Goal: Task Accomplishment & Management: Manage account settings

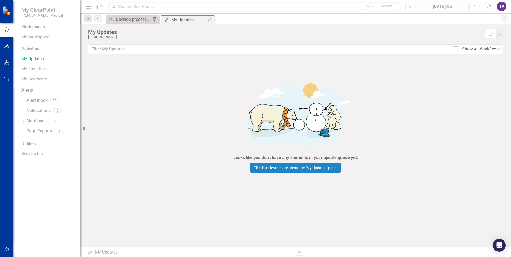
click at [100, 7] on icon at bounding box center [99, 6] width 6 height 6
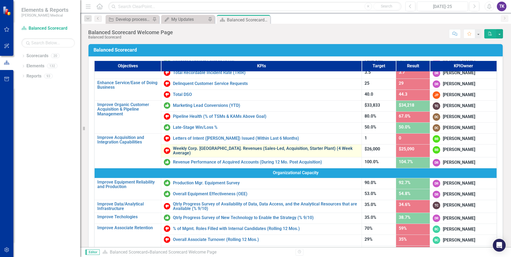
scroll to position [214, 0]
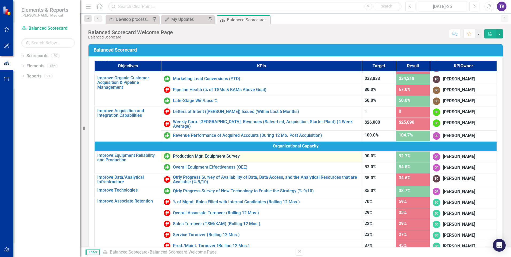
click at [185, 155] on link "Production Mgr. Equipment Survey" at bounding box center [266, 156] width 186 height 5
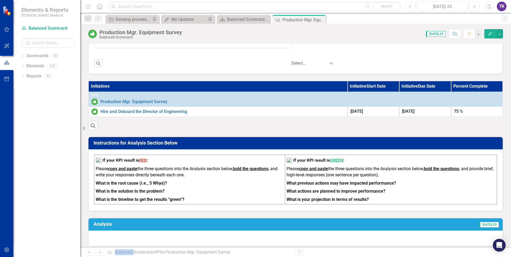
scroll to position [294, 0]
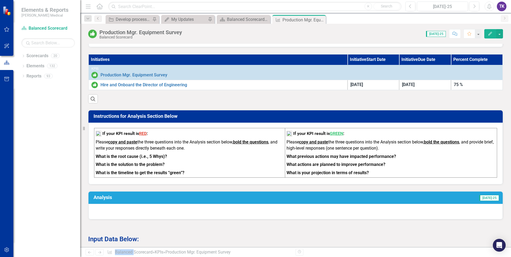
click at [102, 211] on div at bounding box center [295, 211] width 414 height 15
click at [102, 213] on div at bounding box center [295, 211] width 414 height 15
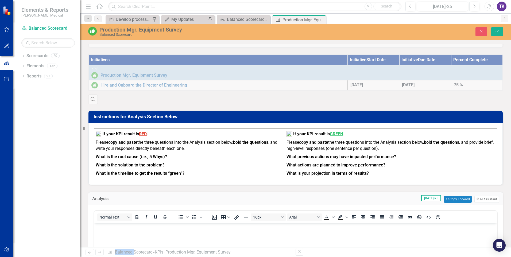
scroll to position [0, 0]
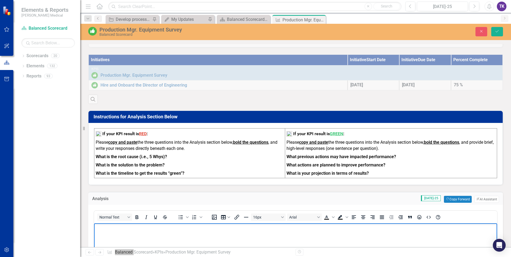
drag, startPoint x: 196, startPoint y: 436, endPoint x: 103, endPoint y: 227, distance: 229.1
click at [103, 227] on p "Rich Text Area. Press ALT-0 for help." at bounding box center [295, 227] width 400 height 6
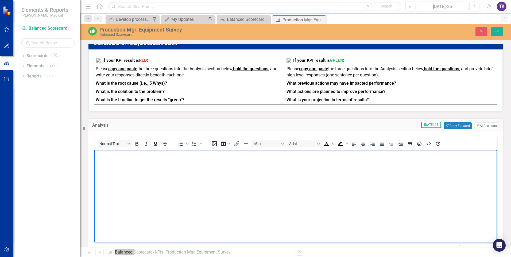
scroll to position [370, 0]
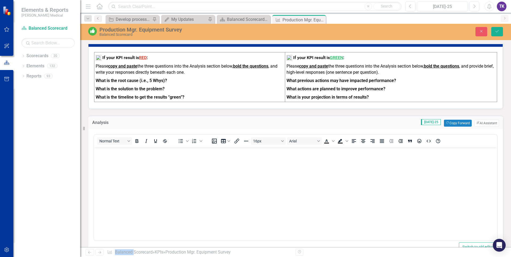
click at [101, 83] on strong "What is the root cause (i.e., 5 Whys)?" at bounding box center [131, 80] width 71 height 5
click at [98, 83] on strong "What is the root cause (i.e., 5 Whys)?" at bounding box center [131, 80] width 71 height 5
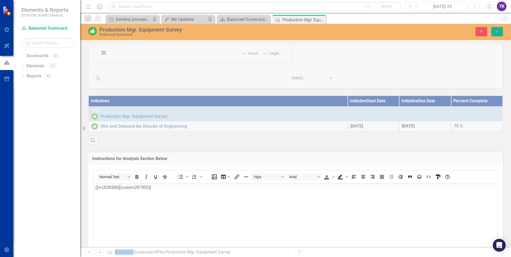
scroll to position [267, 0]
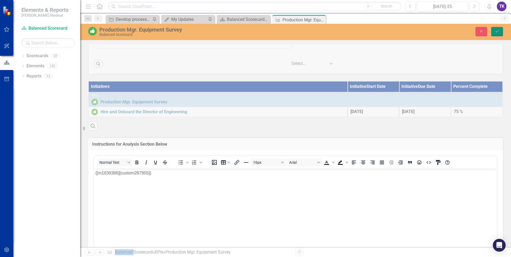
click at [496, 30] on icon "Save" at bounding box center [496, 31] width 5 height 4
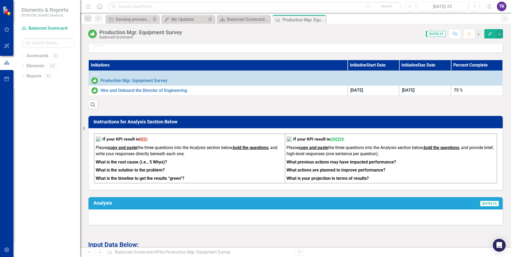
scroll to position [294, 0]
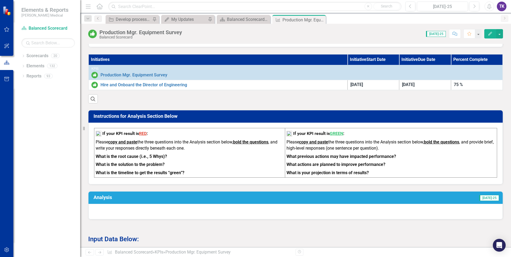
click at [152, 159] on strong "What is the root cause (i.e., 5 Whys)?" at bounding box center [131, 156] width 71 height 5
click at [133, 153] on p "Please copy and paste the three questions into the Analysis section below, bold…" at bounding box center [190, 145] width 188 height 13
click at [132, 153] on p "Please copy and paste the three questions into the Analysis section below, bold…" at bounding box center [190, 145] width 188 height 13
click at [212, 158] on p "What is the root cause (i.e., 5 Whys)?" at bounding box center [190, 157] width 188 height 8
click at [211, 156] on p "What is the root cause (i.e., 5 Whys)?" at bounding box center [190, 157] width 188 height 8
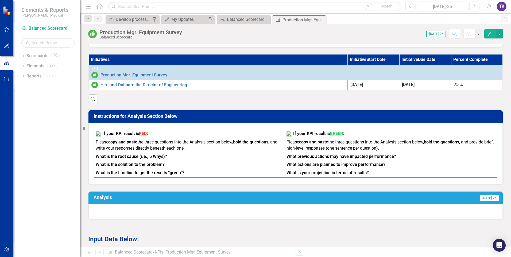
click at [108, 157] on p "What is the root cause (i.e., 5 Whys)?" at bounding box center [190, 157] width 188 height 8
click at [107, 153] on p "Please copy and paste the three questions into the Analysis section below, bold…" at bounding box center [190, 145] width 188 height 13
click at [184, 176] on p "What is the timeline to get the results “green”?" at bounding box center [190, 172] width 188 height 7
click at [153, 158] on strong "What is the root cause (i.e., 5 Whys)?" at bounding box center [131, 156] width 71 height 5
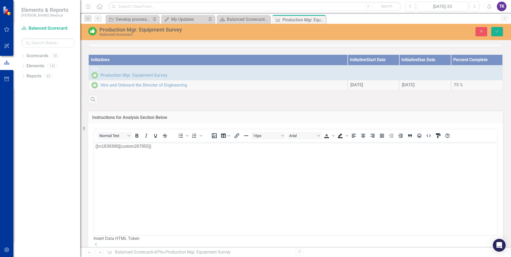
scroll to position [0, 0]
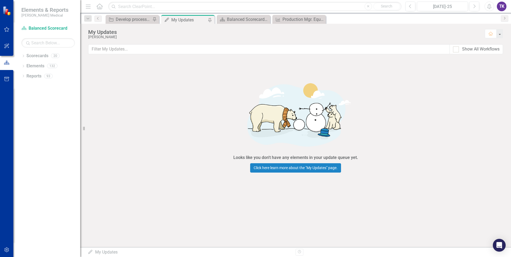
click at [101, 9] on icon at bounding box center [99, 6] width 6 height 6
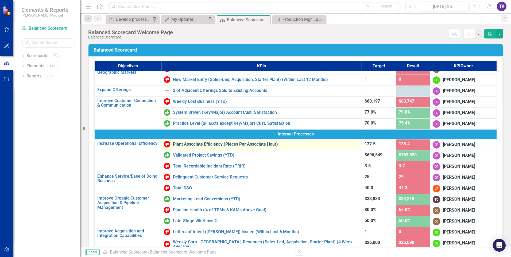
scroll to position [107, 0]
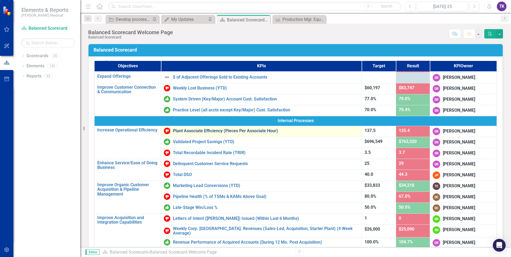
click at [193, 131] on link "Plant Associate Efficiency (Pieces Per Associate Hour)" at bounding box center [266, 130] width 186 height 5
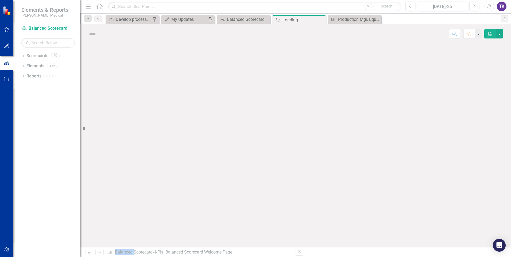
click at [193, 131] on div at bounding box center [295, 145] width 431 height 203
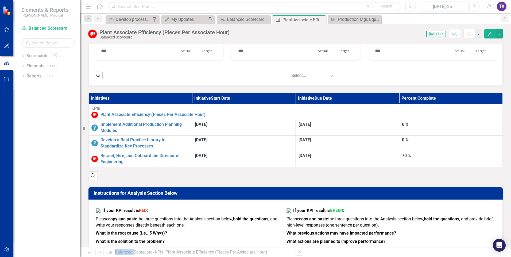
scroll to position [267, 0]
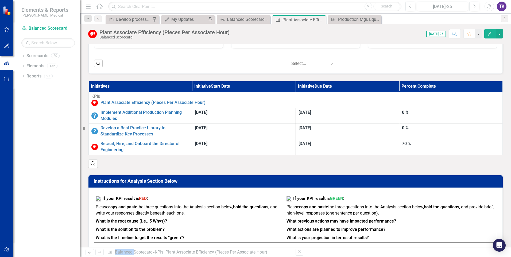
click at [184, 235] on strong "What is the timeline to get the results “green”?" at bounding box center [140, 237] width 89 height 5
click at [150, 204] on p "Please copy and paste the three questions into the Analysis section below, bold…" at bounding box center [190, 210] width 188 height 13
click at [151, 204] on p "Please copy and paste the three questions into the Analysis section below, bold…" at bounding box center [190, 210] width 188 height 13
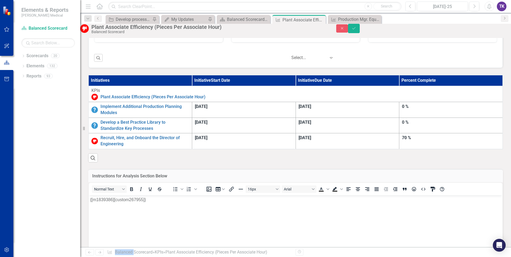
scroll to position [0, 0]
click at [360, 32] on button "Save" at bounding box center [354, 28] width 12 height 9
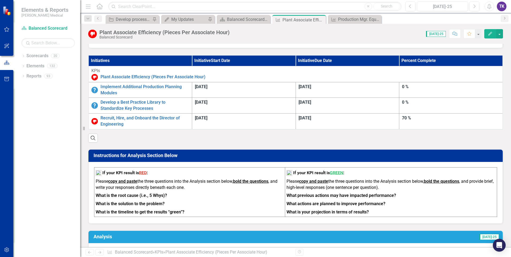
scroll to position [321, 0]
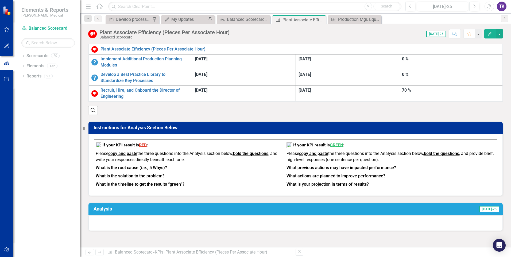
click at [96, 215] on div at bounding box center [295, 222] width 414 height 15
click at [95, 215] on div at bounding box center [295, 222] width 414 height 15
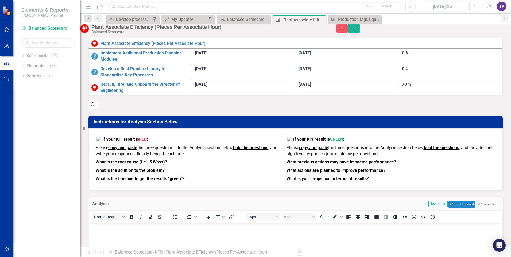
scroll to position [0, 0]
click at [93, 229] on p "Rich Text Area. Press ALT-0 for help." at bounding box center [295, 227] width 411 height 6
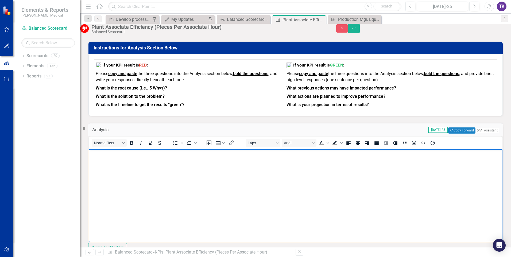
scroll to position [401, 0]
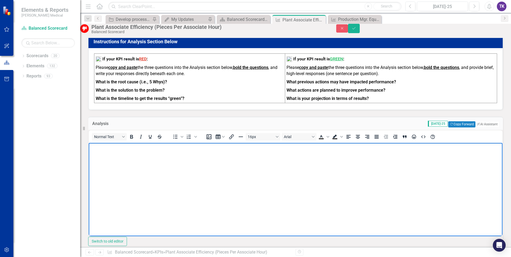
click at [105, 154] on body "Rich Text Area. Press ALT-0 for help." at bounding box center [295, 183] width 413 height 80
click at [356, 30] on icon "Save" at bounding box center [353, 28] width 5 height 4
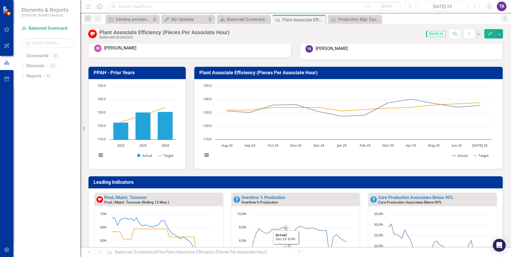
scroll to position [0, 0]
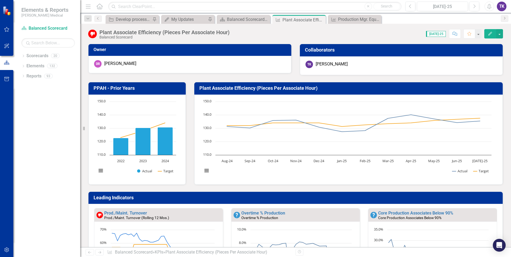
click at [99, 9] on icon "Home" at bounding box center [99, 6] width 7 height 6
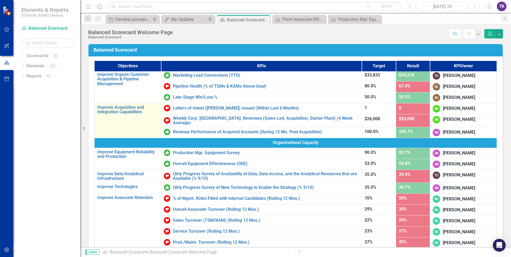
scroll to position [234, 0]
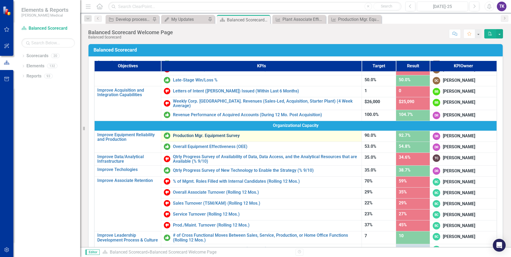
click at [191, 133] on link "Production Mgr. Equipment Survey" at bounding box center [266, 135] width 186 height 5
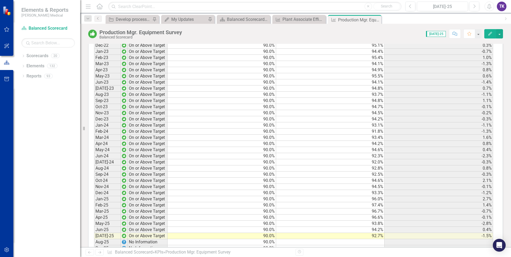
scroll to position [645, 0]
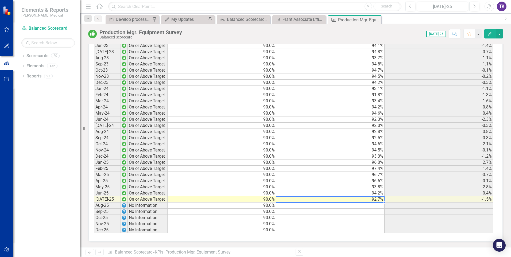
click at [372, 200] on td "92.7%" at bounding box center [330, 199] width 108 height 6
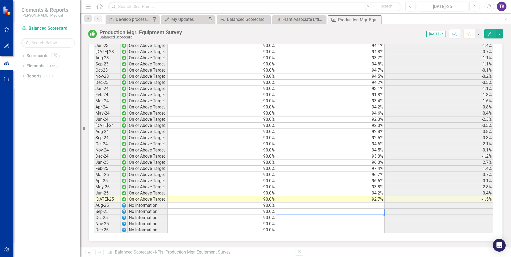
click at [369, 211] on td at bounding box center [330, 212] width 108 height 6
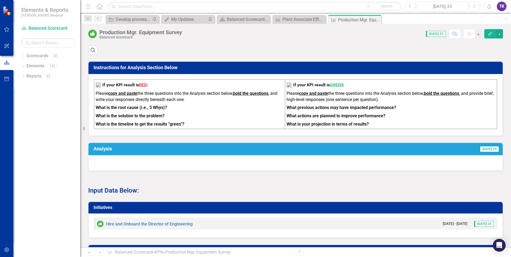
scroll to position [334, 0]
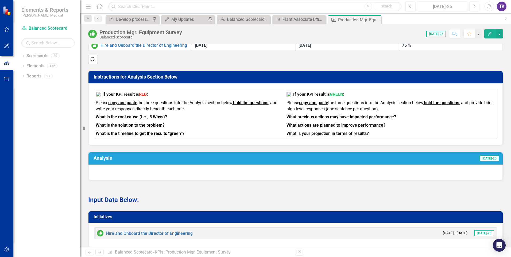
click at [100, 170] on div at bounding box center [295, 172] width 414 height 15
click at [99, 170] on div at bounding box center [295, 172] width 414 height 15
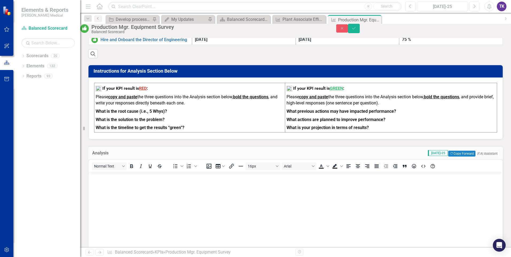
scroll to position [0, 0]
click at [96, 186] on body "Rich Text Area. Press ALT-0 for help." at bounding box center [295, 212] width 413 height 80
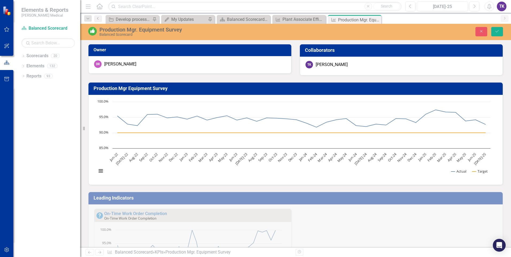
scroll to position [334, 0]
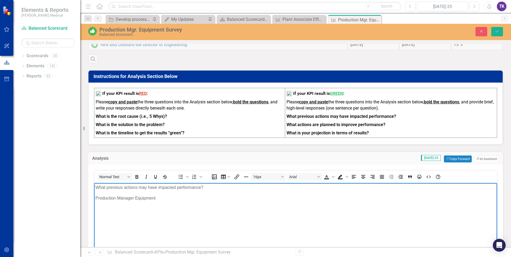
click at [165, 197] on p "Production Manager Equipment" at bounding box center [295, 198] width 400 height 6
drag, startPoint x: 215, startPoint y: 197, endPoint x: 215, endPoint y: 204, distance: 6.9
click at [215, 197] on p "Production Manager Equipment remain above the goal of 90% at 92.7 for July" at bounding box center [295, 198] width 400 height 6
click at [245, 197] on p "Production Manager Equipment remain above the goal of 90% (at 92.7 for July" at bounding box center [295, 198] width 400 height 6
click at [96, 198] on p "Production Manager Equipment remain above the goal of 90% (at 92.7 for July), h…" at bounding box center [295, 198] width 400 height 6
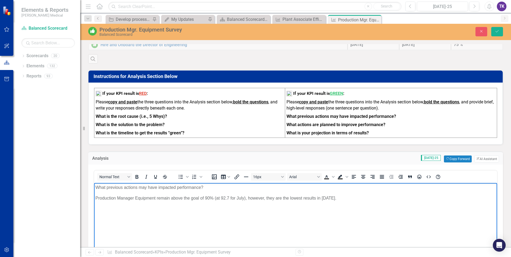
click at [131, 218] on body "What previous actions may have impacted performance? Production Manager Equipme…" at bounding box center [295, 223] width 403 height 80
click at [95, 197] on p "Production Manager Equipment remain above the goal of 90% (at 92.7 for July), h…" at bounding box center [295, 198] width 400 height 6
click at [95, 198] on p "Production Manager Equipment remain above the goal of 90% (at 92.7 for July), h…" at bounding box center [295, 198] width 400 height 6
click at [181, 180] on icon "Bullet list" at bounding box center [180, 177] width 6 height 6
click at [347, 197] on li "Production Manager Equipment remain above the goal of 90% (at 92.7 for July), h…" at bounding box center [300, 198] width 389 height 6
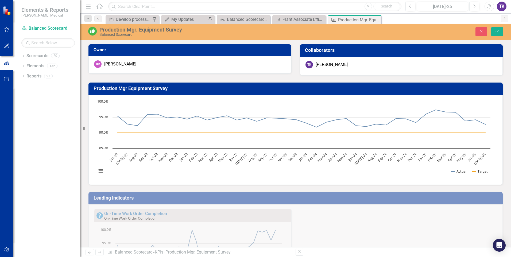
scroll to position [361, 0]
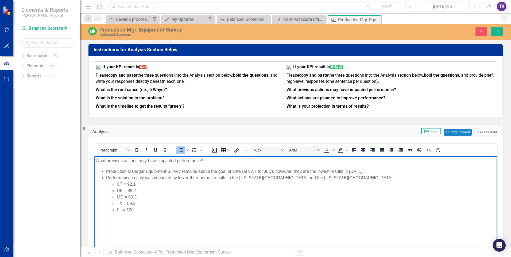
click at [141, 210] on li "FL = 100" at bounding box center [306, 209] width 379 height 6
click at [201, 151] on icon "Numbered list" at bounding box center [201, 150] width 3 height 2
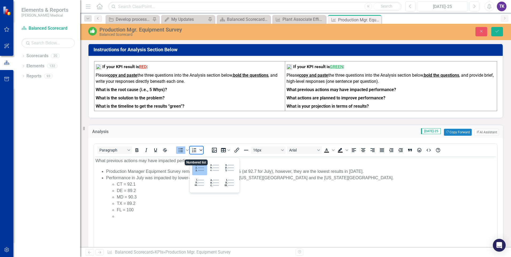
click at [201, 151] on icon "Numbered list" at bounding box center [201, 150] width 3 height 2
click at [188, 154] on span "Bullet list" at bounding box center [187, 149] width 4 height 7
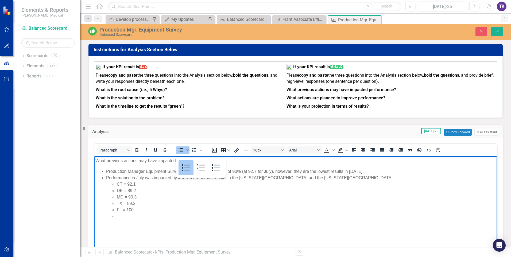
drag, startPoint x: 135, startPoint y: 210, endPoint x: 148, endPoint y: 217, distance: 14.6
click at [135, 210] on li "FL = 100" at bounding box center [306, 209] width 379 height 6
click at [325, 179] on li "Performance in July was impacted by lower-than-normal results in the Maryland P…" at bounding box center [300, 193] width 389 height 38
click at [319, 178] on li "Performance in July was impacted by lower-than-normal results in the Maryland P…" at bounding box center [300, 193] width 389 height 38
click at [319, 179] on li "Performance in July was impacted by lower-than-normal results in the Maryland P…" at bounding box center [300, 193] width 389 height 38
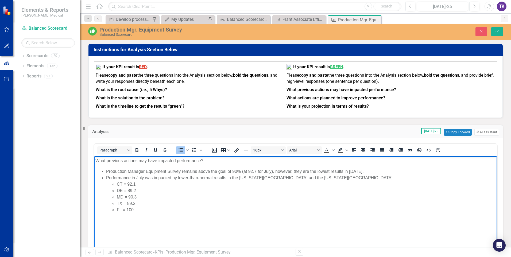
click at [313, 177] on li "Performance in July was impacted by lower-than-normal results in the Maryland P…" at bounding box center [300, 193] width 389 height 38
click at [318, 179] on li "Performance in July was impacted by lower-than-normal results in the Maryland P…" at bounding box center [300, 193] width 389 height 38
click at [320, 178] on li "Performance in July was impacted by lower-than-normal results in the Maryland P…" at bounding box center [300, 193] width 389 height 38
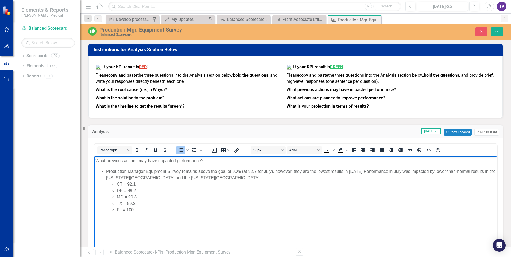
click at [361, 173] on li "Production Manager Equipment Survey remains above the goal of 90% (at 92.7 for …" at bounding box center [300, 190] width 389 height 45
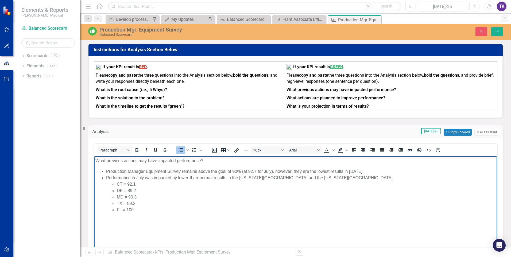
click at [317, 179] on li "Performance in July was impacted by lower-than-normal results in the Maryland P…" at bounding box center [300, 193] width 389 height 38
click at [319, 179] on li "Performance in July was impacted by lower-than-normal results in the Maryland P…" at bounding box center [300, 193] width 389 height 38
click at [318, 179] on li "Performance in July was impacted by lower-than-normal results in the Maryland P…" at bounding box center [300, 193] width 389 height 38
click at [137, 208] on li "FL = 100" at bounding box center [306, 209] width 379 height 6
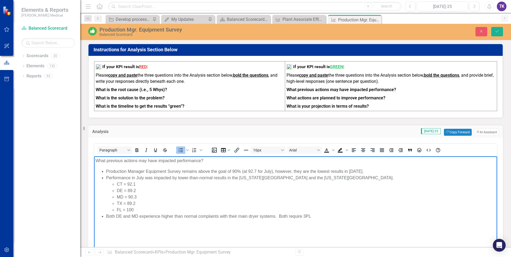
click at [303, 216] on li "Both DE and MD experience higher than normal complaints with their main dryer s…" at bounding box center [300, 216] width 389 height 6
click at [302, 217] on li "Both DE and MD experience higher than normal complaints with their main dryer s…" at bounding box center [300, 216] width 389 height 6
click at [322, 216] on li "Both DE and MD experience higher than normal complaints with their main dryer s…" at bounding box center [300, 216] width 389 height 6
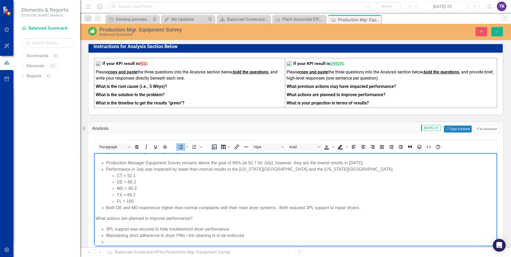
scroll to position [10, 0]
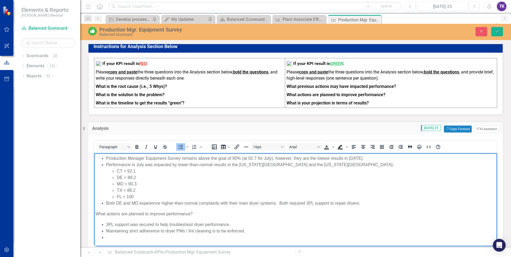
click at [111, 236] on li "Rich Text Area. Press ALT-0 for help." at bounding box center [300, 237] width 389 height 6
click at [182, 238] on li "Regular review of the Spindle machine" at bounding box center [300, 237] width 389 height 6
drag, startPoint x: 141, startPoint y: 236, endPoint x: 147, endPoint y: 237, distance: 6.2
click at [146, 236] on li "Regular review of the Spindle machine faults" at bounding box center [300, 237] width 389 height 6
drag, startPoint x: 174, startPoint y: 236, endPoint x: 184, endPoint y: 236, distance: 9.9
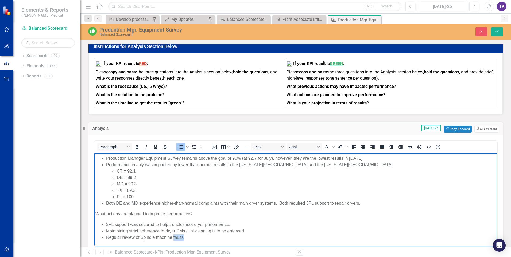
click at [184, 236] on li "Regular review of Spindle machine faults" at bounding box center [300, 237] width 389 height 6
click at [227, 236] on li "Regular review of Spindle machine maintenance frequency and" at bounding box center [300, 237] width 389 height 6
click at [199, 237] on li "Regular review of Spindle machine maintenance frequency and" at bounding box center [300, 237] width 389 height 6
click at [242, 238] on li "Regular review of Spindle machine maintenance issue frequency and" at bounding box center [300, 237] width 389 height 6
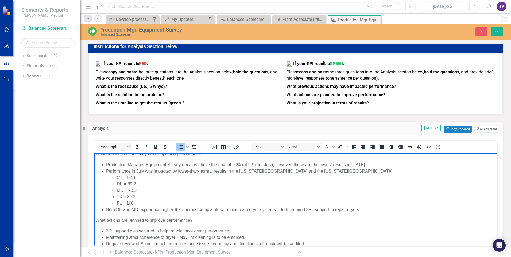
scroll to position [0, 0]
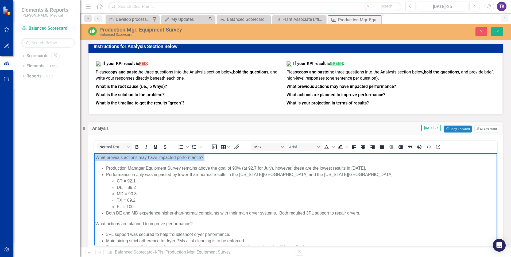
drag, startPoint x: 96, startPoint y: 158, endPoint x: 196, endPoint y: 161, distance: 100.8
click at [196, 161] on body "What previous actions may have impacted performance? Production Manager Equipme…" at bounding box center [295, 204] width 403 height 103
click at [137, 150] on icon "Bold" at bounding box center [137, 147] width 6 height 6
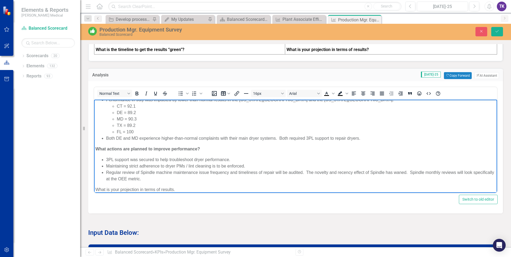
scroll to position [27, 0]
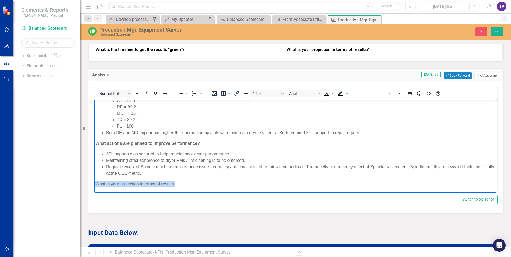
drag, startPoint x: 96, startPoint y: 188, endPoint x: 184, endPoint y: 189, distance: 88.7
click at [184, 189] on body "What previous actions may have impacted performance? Production Manager Equipme…" at bounding box center [295, 132] width 403 height 120
drag, startPoint x: 136, startPoint y: 98, endPoint x: 137, endPoint y: 102, distance: 4.3
click at [136, 97] on icon "Bold" at bounding box center [137, 93] width 6 height 6
click at [188, 185] on p "What is your projection in terms of results." at bounding box center [295, 184] width 400 height 6
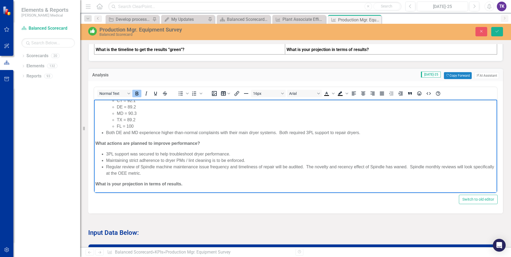
scroll to position [32, 0]
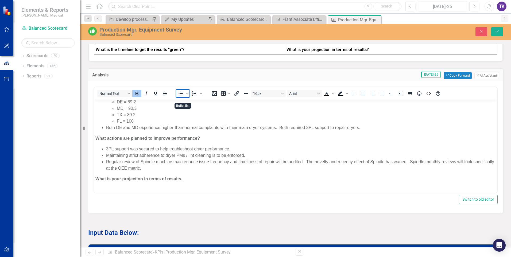
click at [181, 97] on icon "Bullet list" at bounding box center [180, 93] width 6 height 6
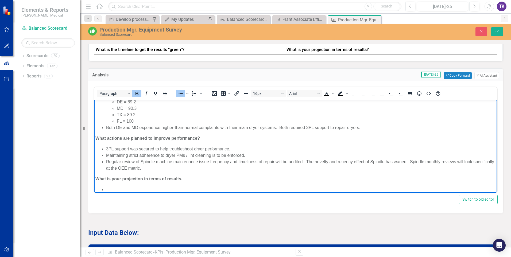
click at [109, 188] on li "Rich Text Area. Press ALT-0 for help." at bounding box center [300, 189] width 389 height 6
click at [190, 179] on p "What is your projection in terms of results." at bounding box center [295, 178] width 400 height 6
click at [115, 190] on li "Rich Text Area. Press ALT-0 for help." at bounding box center [300, 189] width 389 height 6
click at [249, 171] on li "Regular review of Spindle machine maintenance issue frequency and timeliness of…" at bounding box center [300, 164] width 389 height 13
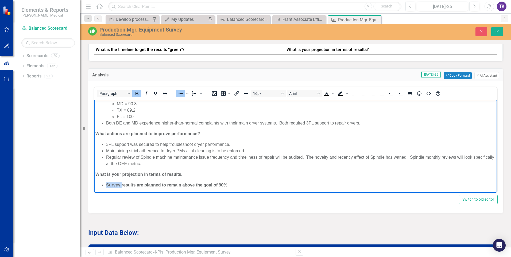
scroll to position [38, 0]
drag, startPoint x: 106, startPoint y: 187, endPoint x: 238, endPoint y: 188, distance: 132.5
click at [238, 188] on body "What previous actions may have impacted performance? Production Manager Equipme…" at bounding box center [295, 127] width 403 height 131
click at [138, 95] on icon "Bold" at bounding box center [136, 94] width 3 height 4
click at [232, 177] on body "What previous actions may have impacted performance? Production Manager Equipme…" at bounding box center [295, 127] width 403 height 131
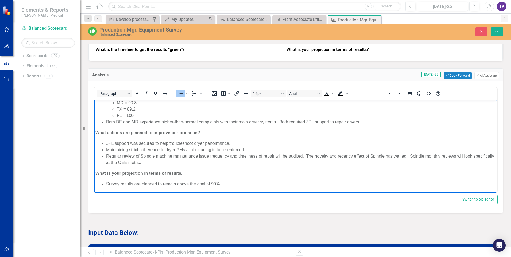
click at [409, 155] on li "Regular review of Spindle machine maintenance issue frequency and timeliness of…" at bounding box center [300, 159] width 389 height 13
click at [153, 161] on li "Spindle monthly reviews will look specifically at the OEE metric." at bounding box center [300, 162] width 389 height 6
drag, startPoint x: 122, startPoint y: 161, endPoint x: 126, endPoint y: 161, distance: 3.8
click at [126, 161] on li "Spindle monthly reviews are scheduled will look specifically at the OEE metric." at bounding box center [300, 162] width 389 height 6
click at [122, 161] on li "Spindle monthly reviews are scheduled will look specifically at the OEE metric." at bounding box center [300, 162] width 389 height 6
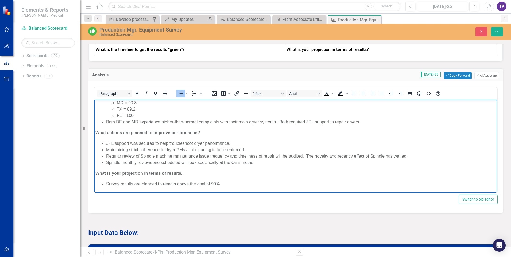
click at [138, 162] on li "Spindle monthly reviews are scheduled will look specifically at the OEE metric." at bounding box center [300, 162] width 389 height 6
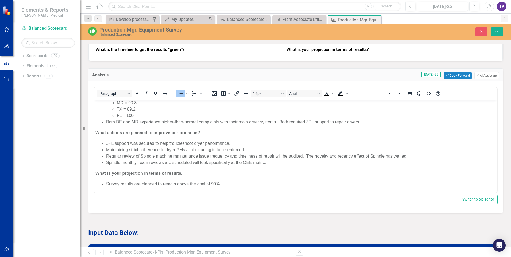
click at [253, 227] on p at bounding box center [295, 223] width 415 height 7
drag, startPoint x: 198, startPoint y: 212, endPoint x: 495, endPoint y: 32, distance: 347.6
click at [495, 32] on icon "Save" at bounding box center [496, 31] width 5 height 4
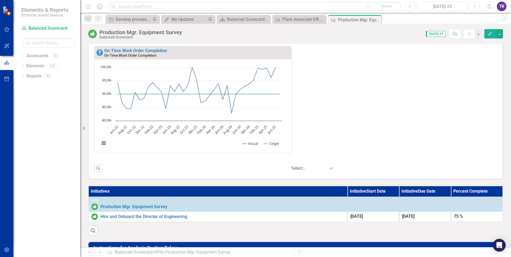
scroll to position [0, 0]
click at [148, 50] on link "On-Time Work Order Completion" at bounding box center [135, 50] width 63 height 5
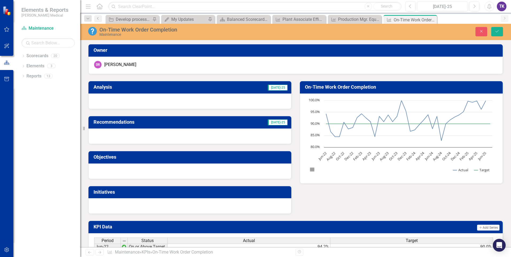
click at [320, 198] on div "Analysis Jul-25 Recommendations Jul-25 Objectives Initiatives On-Time Work Orde…" at bounding box center [295, 144] width 423 height 140
click at [499, 33] on icon "Save" at bounding box center [496, 31] width 5 height 4
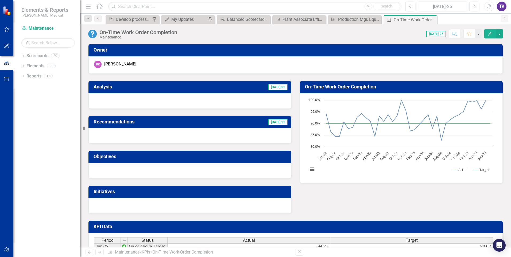
click at [99, 7] on icon "Home" at bounding box center [99, 6] width 7 height 6
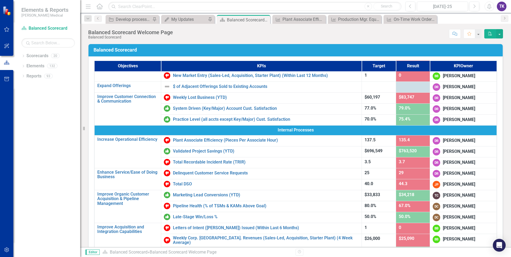
scroll to position [107, 0]
